Goal: Find specific page/section: Find specific page/section

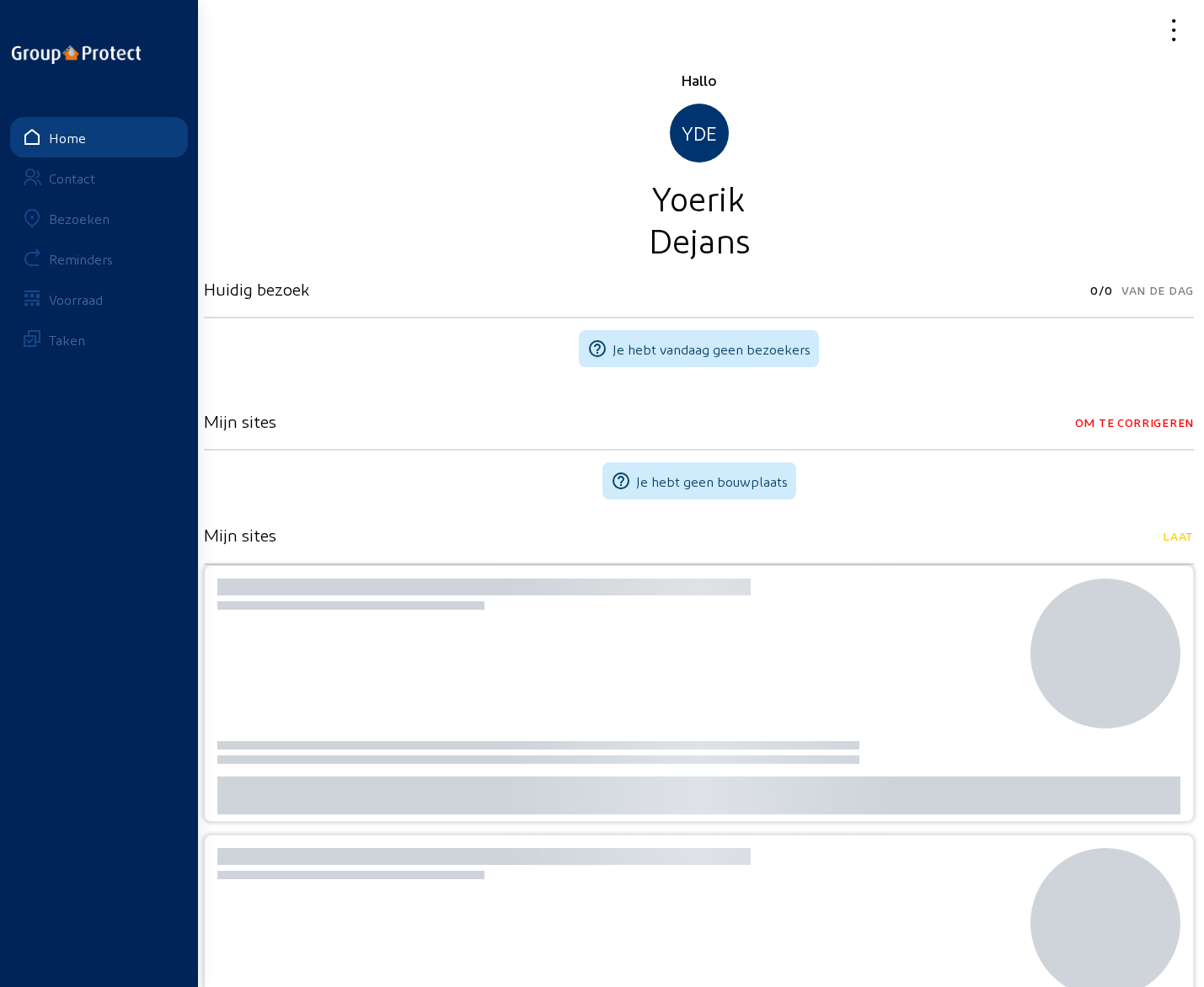
click at [76, 224] on div "Bezoeken" at bounding box center [79, 218] width 61 height 16
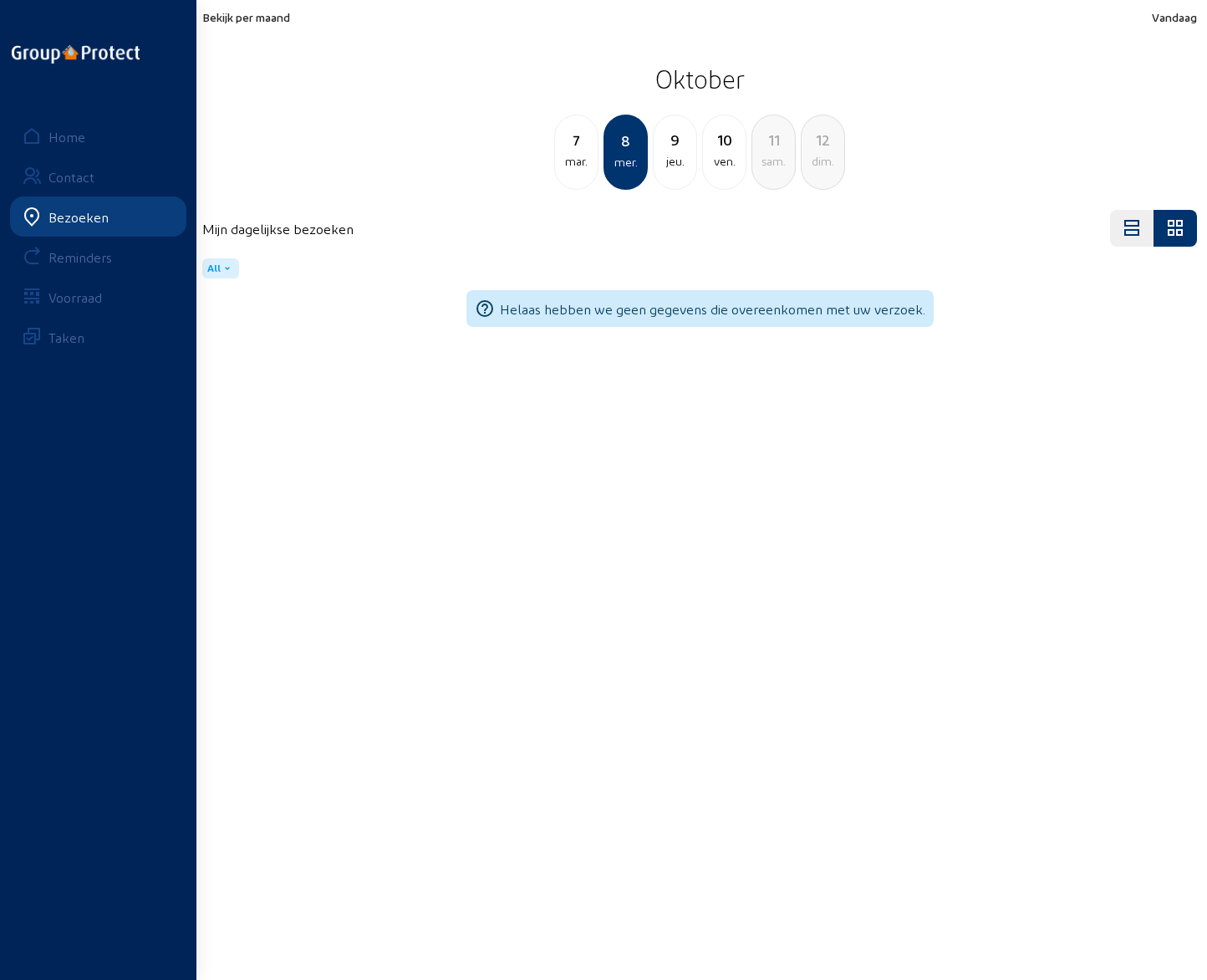
click at [264, 18] on span "Bekijk per maand" at bounding box center [246, 17] width 88 height 14
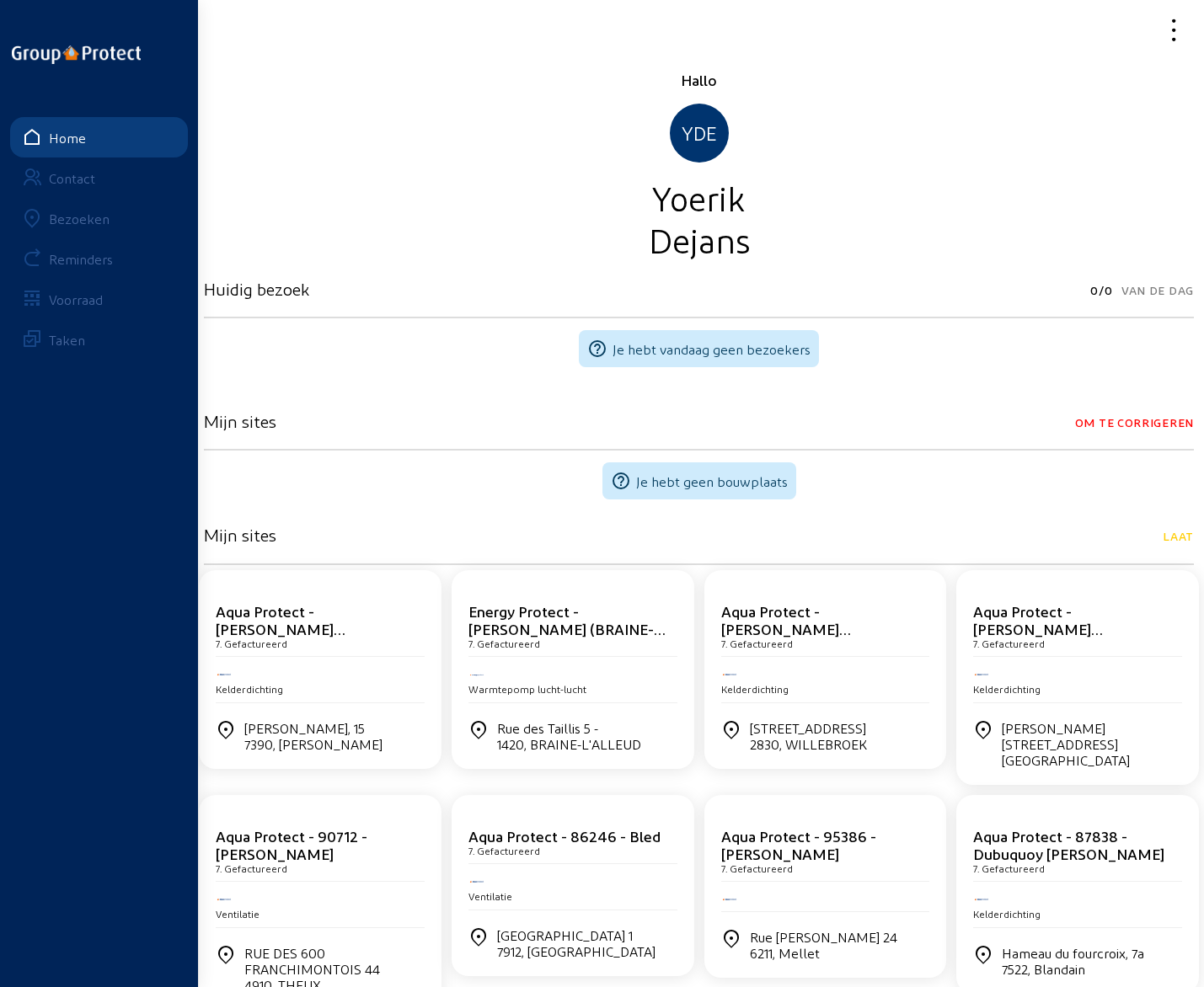
click at [86, 224] on div "Bezoeken" at bounding box center [79, 218] width 61 height 16
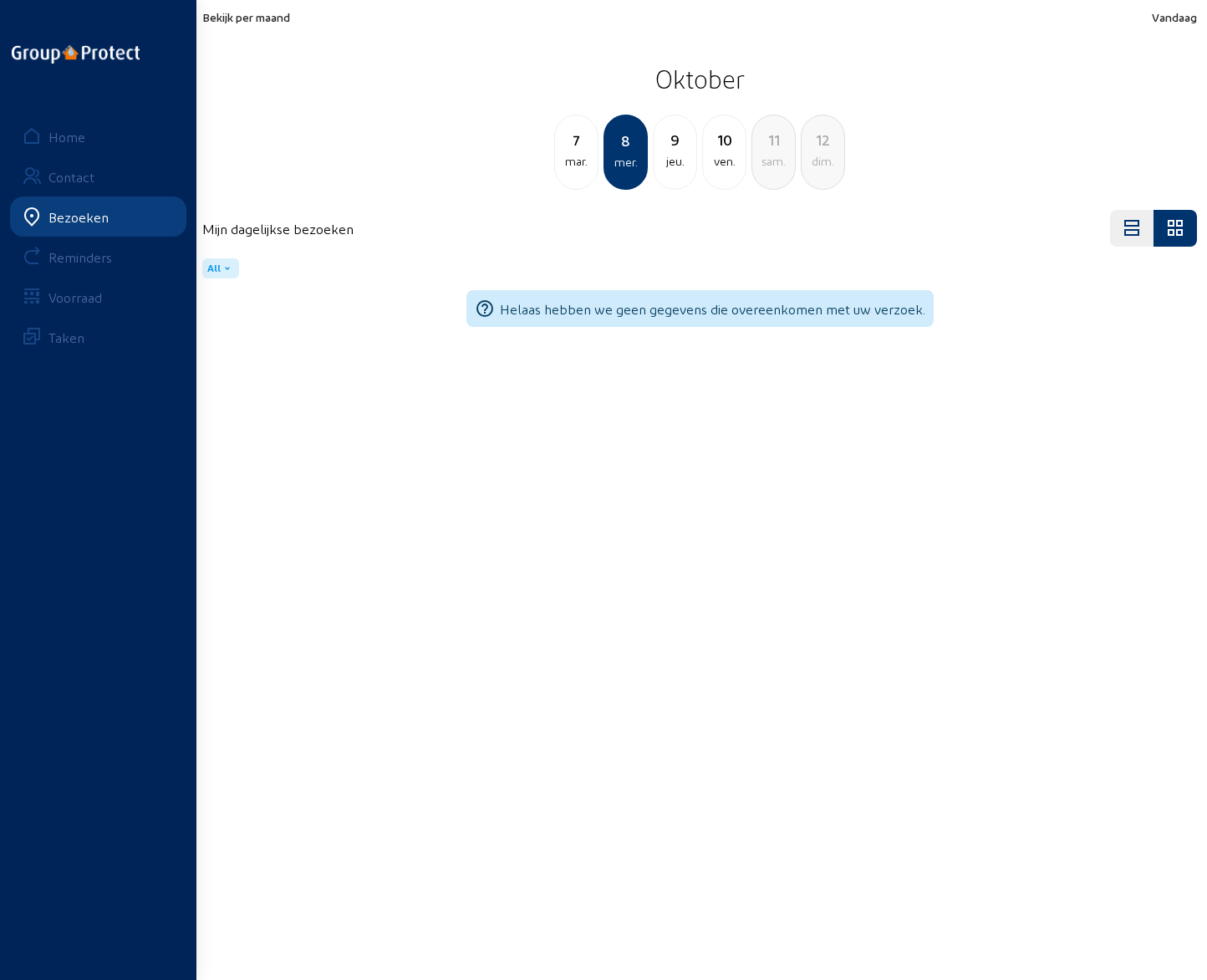
click at [682, 151] on div "jeu." at bounding box center [675, 161] width 42 height 20
